Goal: Check status

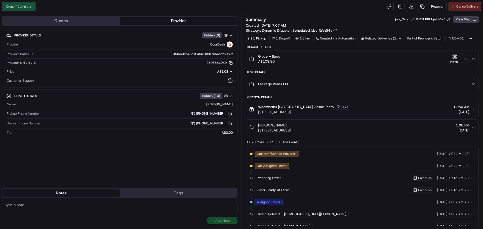
click at [463, 57] on div "+ 1" at bounding box center [465, 58] width 7 height 7
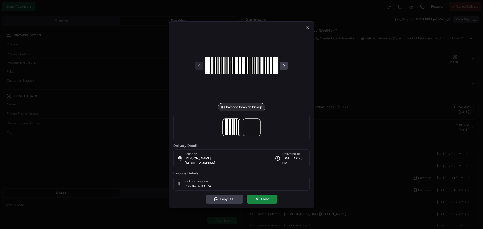
click at [251, 125] on span at bounding box center [251, 127] width 16 height 16
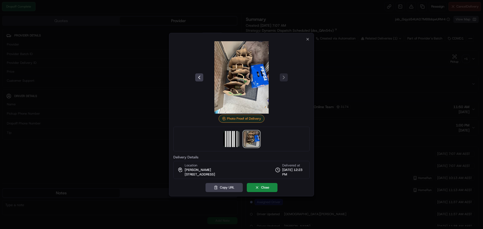
click at [443, 45] on div at bounding box center [241, 114] width 483 height 229
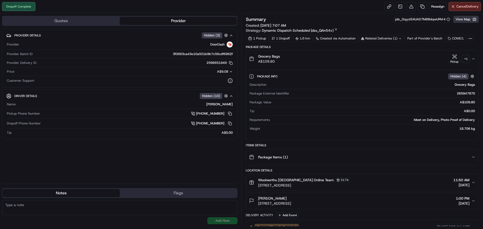
click at [465, 22] on button "View Map" at bounding box center [465, 19] width 25 height 7
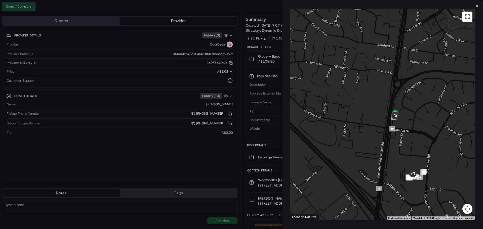
drag, startPoint x: 353, startPoint y: 43, endPoint x: 426, endPoint y: 145, distance: 124.8
click at [426, 145] on div at bounding box center [382, 114] width 185 height 211
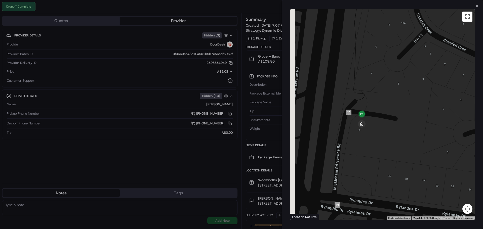
drag, startPoint x: 369, startPoint y: 108, endPoint x: 406, endPoint y: 151, distance: 56.7
click at [406, 151] on div at bounding box center [382, 114] width 185 height 211
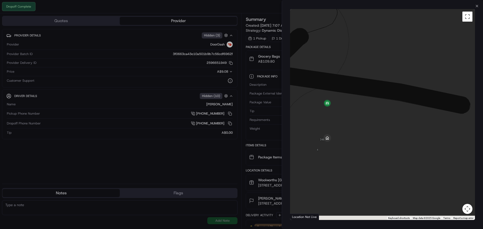
drag, startPoint x: 398, startPoint y: 176, endPoint x: 378, endPoint y: 88, distance: 90.5
click at [378, 88] on div at bounding box center [382, 114] width 185 height 211
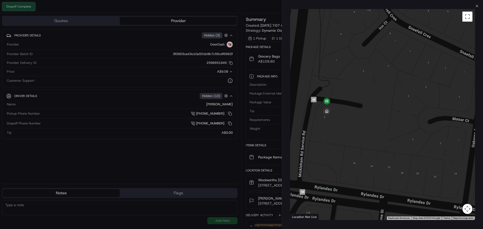
drag, startPoint x: 395, startPoint y: 106, endPoint x: 359, endPoint y: 116, distance: 37.5
click at [359, 116] on div at bounding box center [382, 114] width 185 height 211
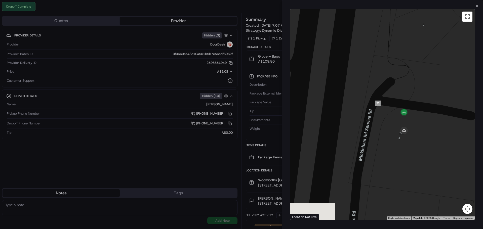
drag, startPoint x: 319, startPoint y: 108, endPoint x: 437, endPoint y: 127, distance: 119.6
click at [437, 127] on div at bounding box center [382, 114] width 185 height 211
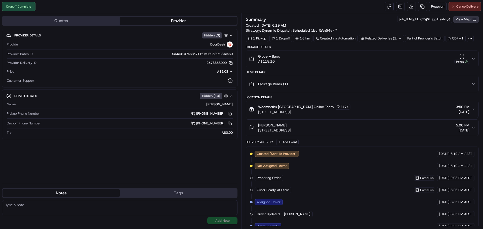
click at [467, 20] on button "View Map" at bounding box center [465, 19] width 25 height 7
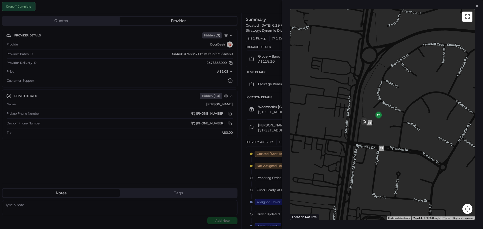
drag, startPoint x: 354, startPoint y: 96, endPoint x: 386, endPoint y: 125, distance: 43.8
click at [386, 125] on div at bounding box center [382, 114] width 185 height 211
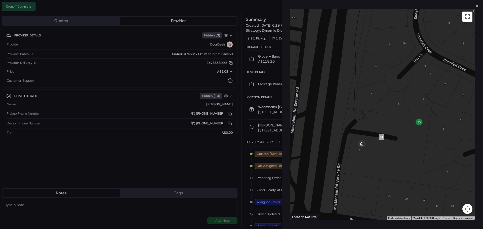
drag, startPoint x: 354, startPoint y: 131, endPoint x: 403, endPoint y: 151, distance: 52.8
click at [403, 151] on div at bounding box center [382, 114] width 185 height 211
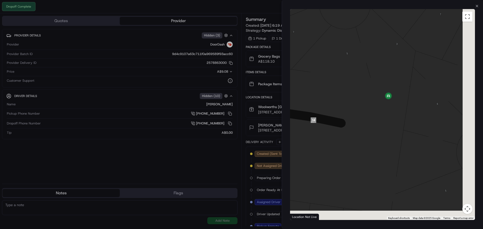
drag, startPoint x: 445, startPoint y: 148, endPoint x: 368, endPoint y: 127, distance: 79.4
click at [368, 127] on div at bounding box center [382, 114] width 185 height 211
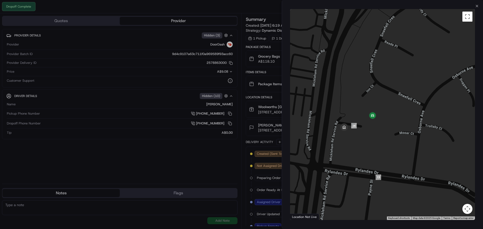
click at [257, 9] on div at bounding box center [241, 114] width 483 height 229
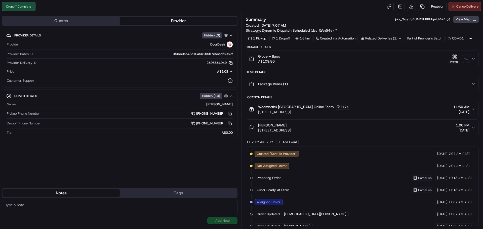
click at [466, 58] on div "+ 1" at bounding box center [465, 58] width 7 height 7
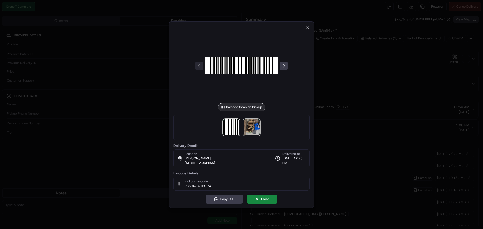
click at [253, 128] on img at bounding box center [251, 127] width 16 height 16
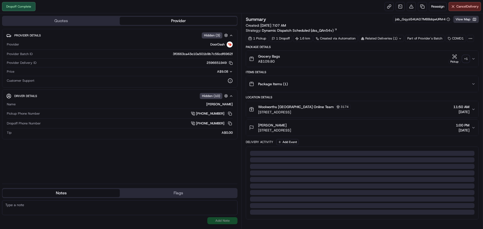
click at [464, 21] on button "View Map" at bounding box center [465, 19] width 25 height 7
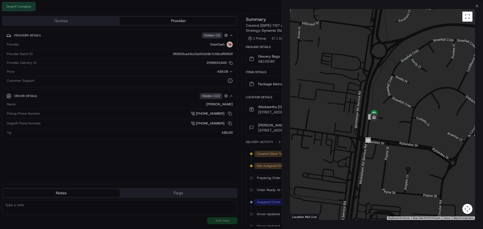
drag, startPoint x: 390, startPoint y: 59, endPoint x: 400, endPoint y: 125, distance: 66.6
click at [400, 125] on div at bounding box center [382, 114] width 185 height 211
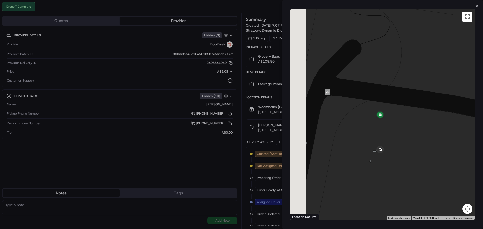
drag, startPoint x: 384, startPoint y: 126, endPoint x: 414, endPoint y: 139, distance: 32.6
click at [414, 139] on div at bounding box center [382, 114] width 185 height 211
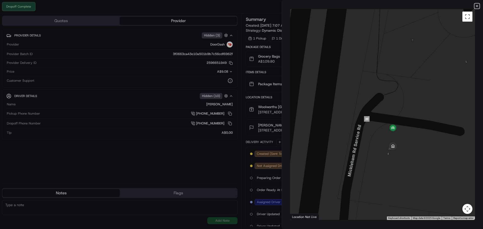
click at [479, 5] on icon "button" at bounding box center [477, 6] width 4 height 4
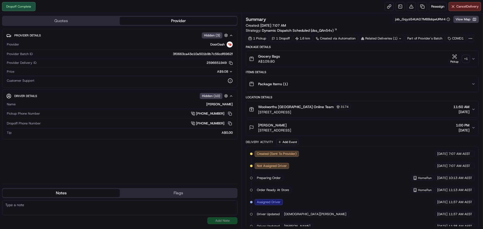
click at [465, 59] on div "+ 1" at bounding box center [465, 58] width 7 height 7
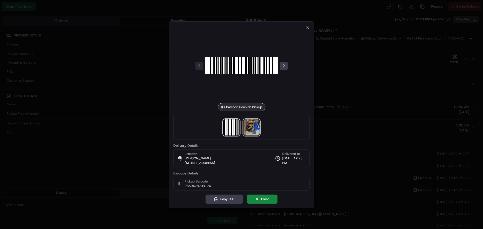
click at [252, 127] on img at bounding box center [251, 127] width 16 height 16
